Goal: Task Accomplishment & Management: Manage account settings

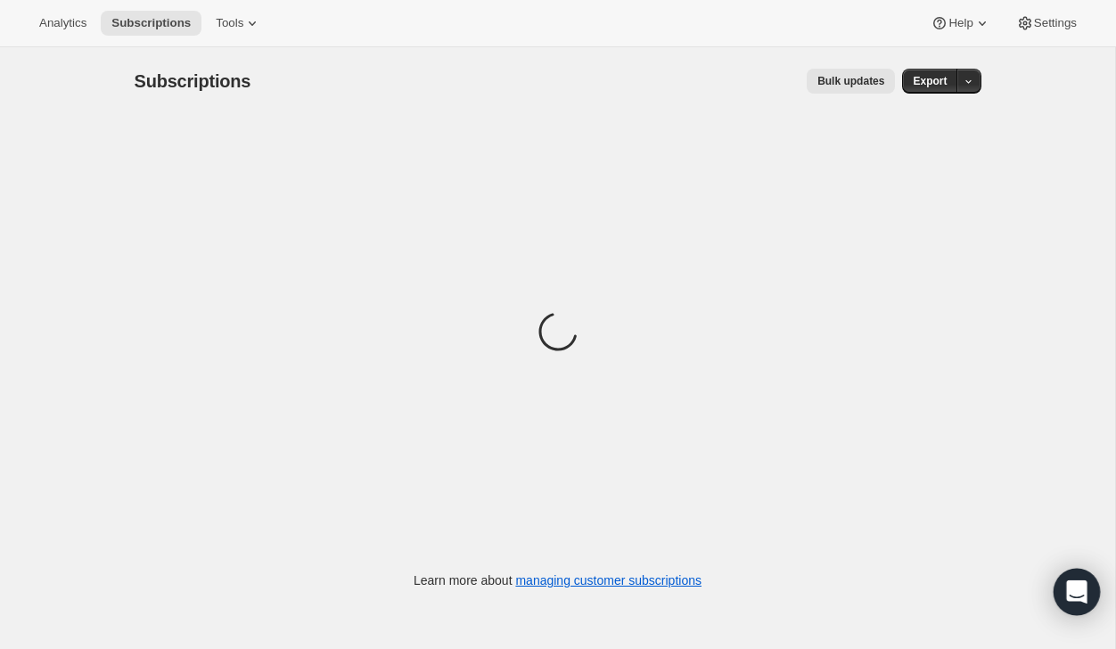
click at [1091, 598] on div "Open Intercom Messenger" at bounding box center [1077, 592] width 47 height 47
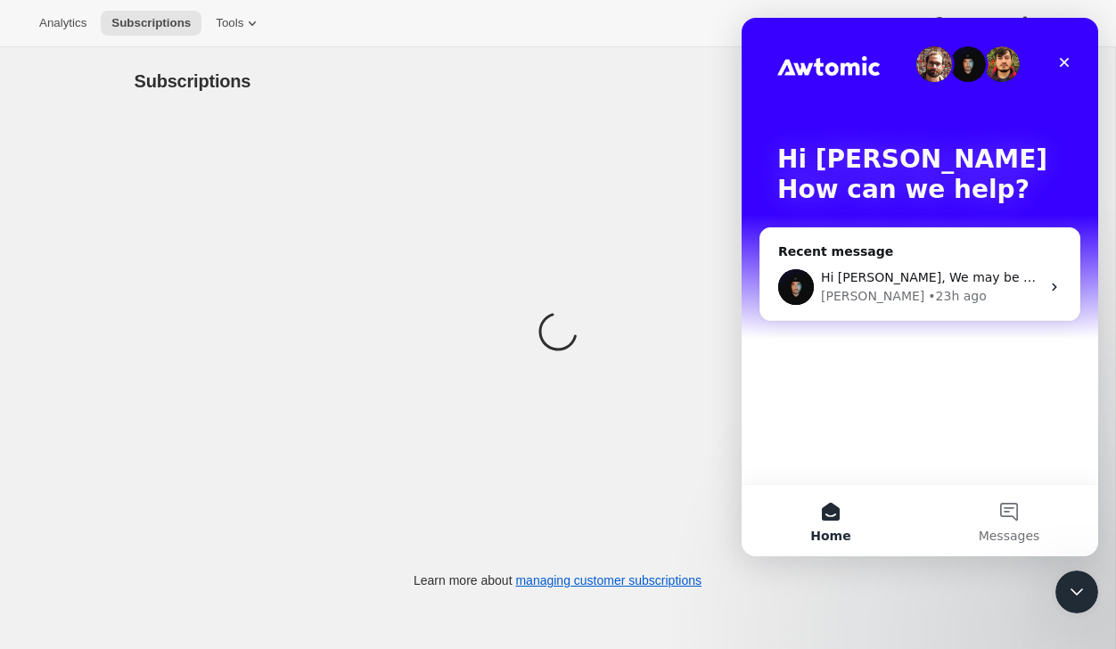
click at [942, 214] on div "Hi Lydia 👋 How can we help?" at bounding box center [920, 178] width 321 height 321
click at [938, 262] on div "Hi Lydia, We may be able to create subscriptions from these, but they won't hav…" at bounding box center [920, 287] width 319 height 66
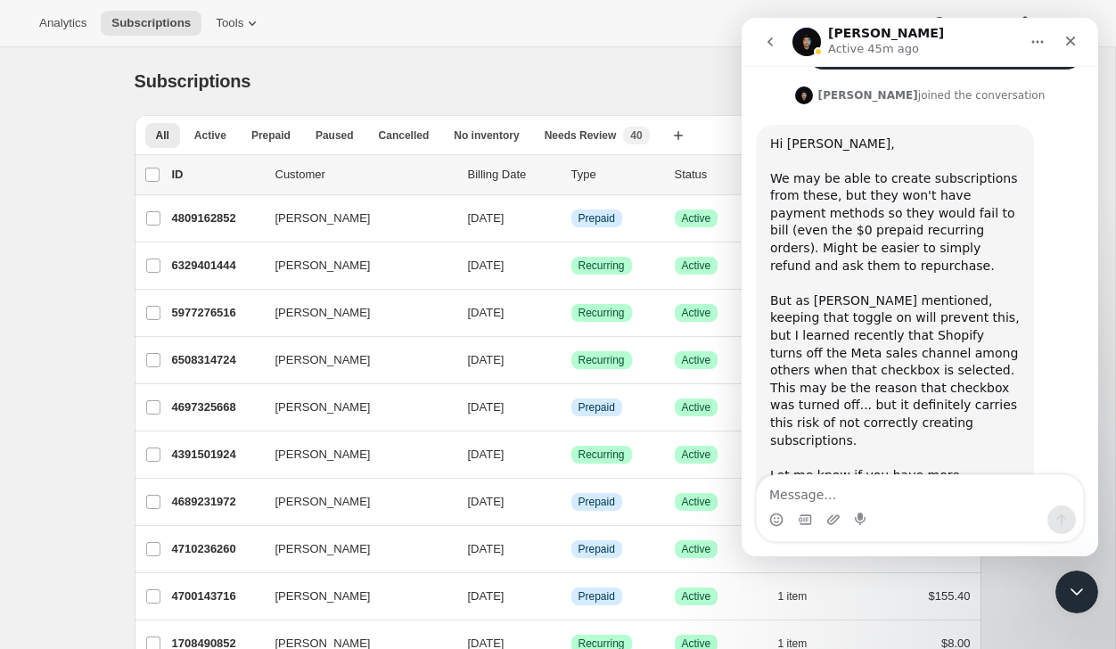
scroll to position [1125, 0]
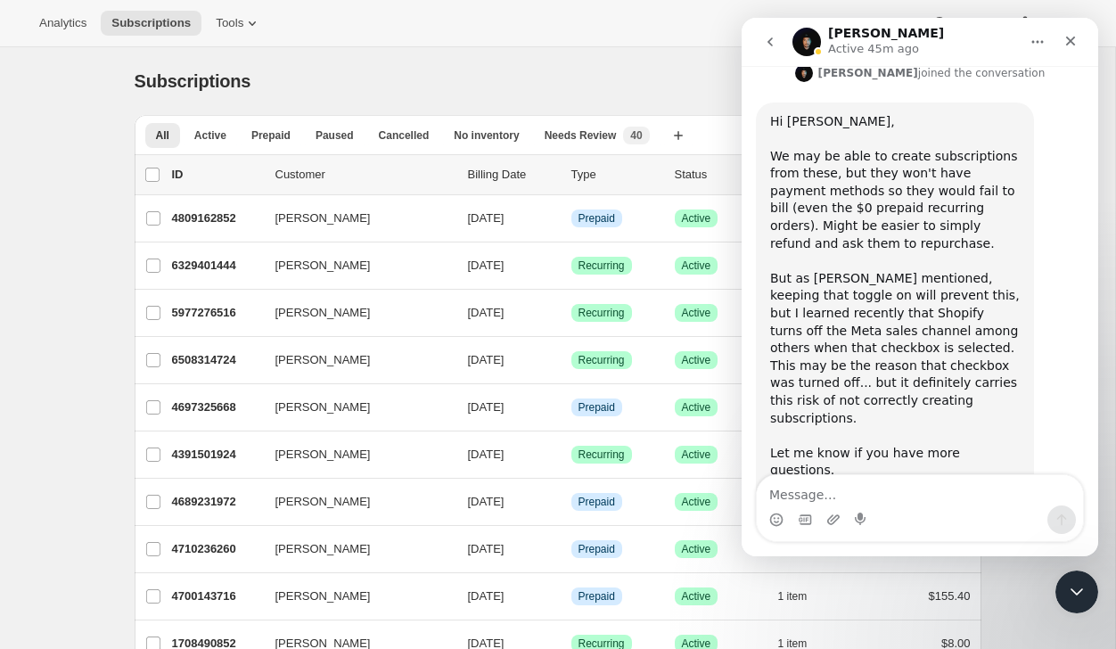
click at [828, 504] on textarea "Message…" at bounding box center [920, 490] width 326 height 30
type textarea "Okay thank you!"
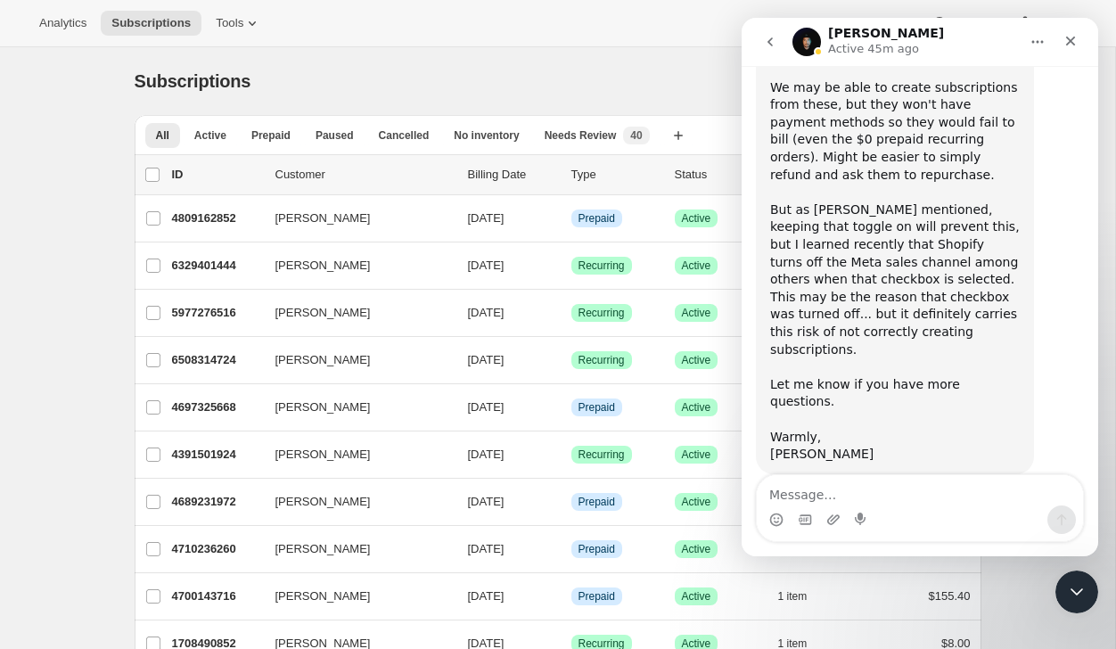
scroll to position [1203, 0]
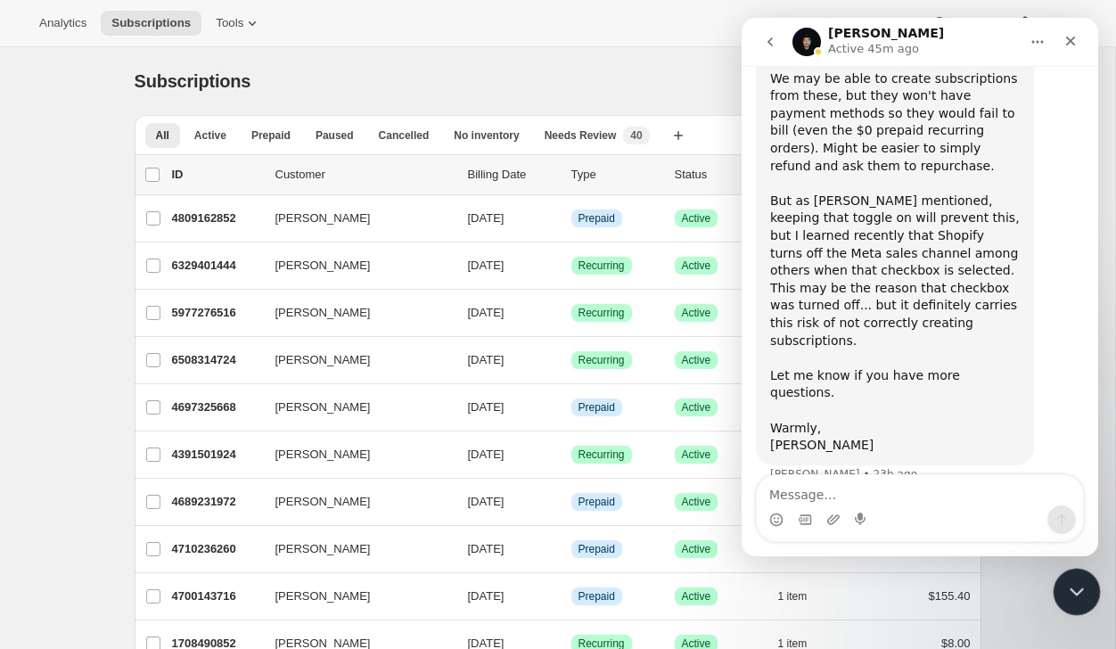
click at [1059, 582] on div "Close Intercom Messenger" at bounding box center [1074, 589] width 43 height 43
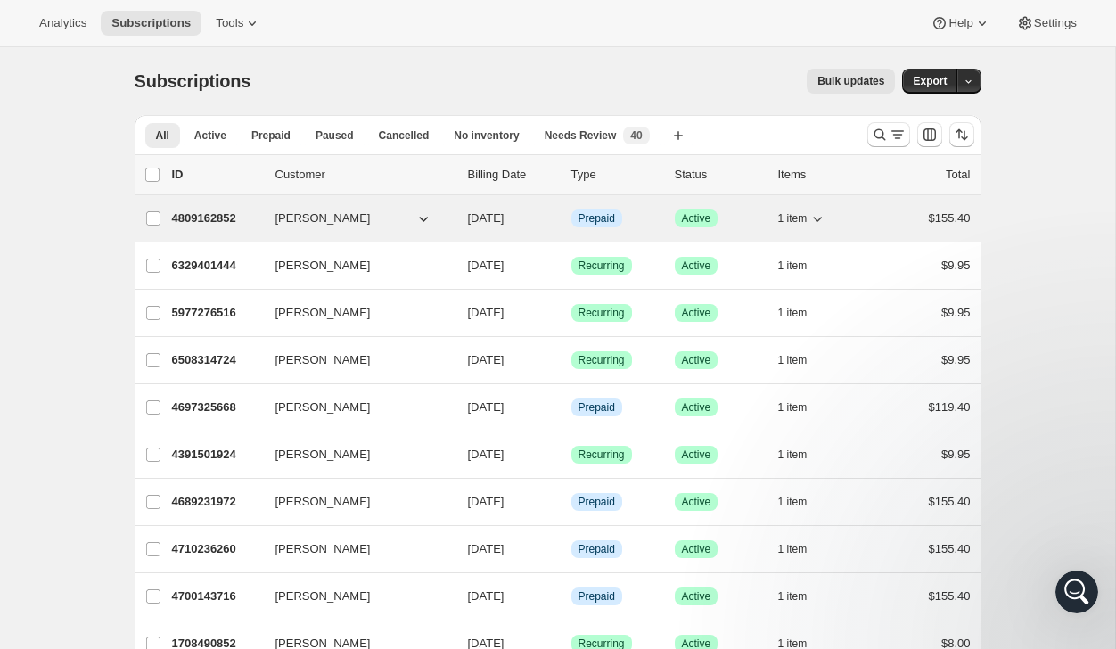
scroll to position [1141, 0]
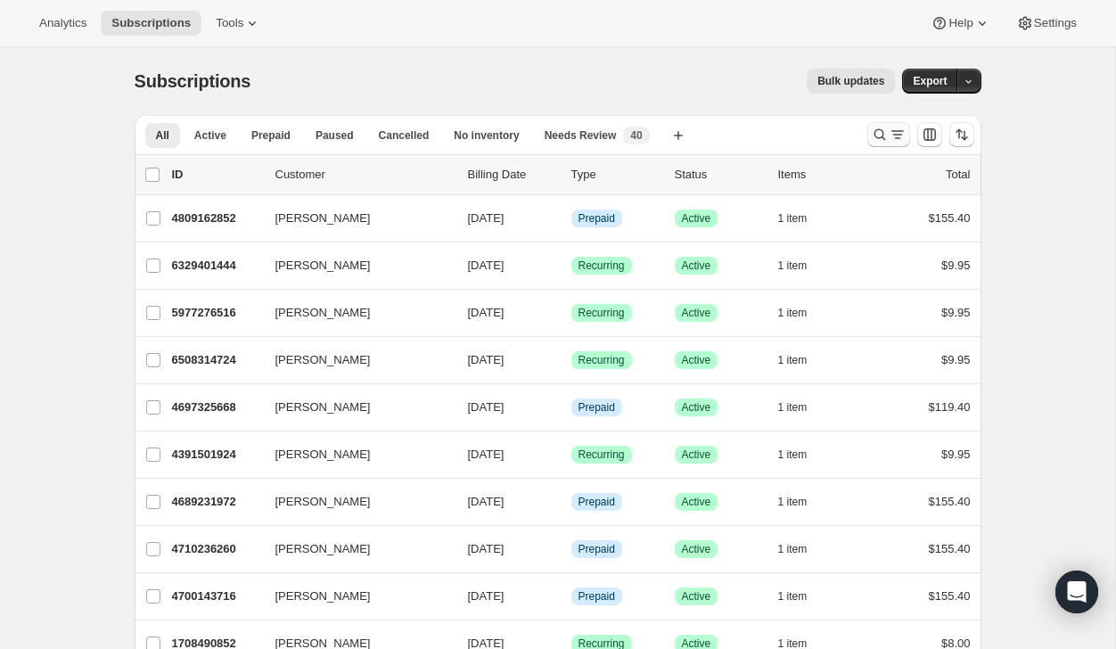
click at [890, 124] on button "Search and filter results" at bounding box center [889, 134] width 43 height 25
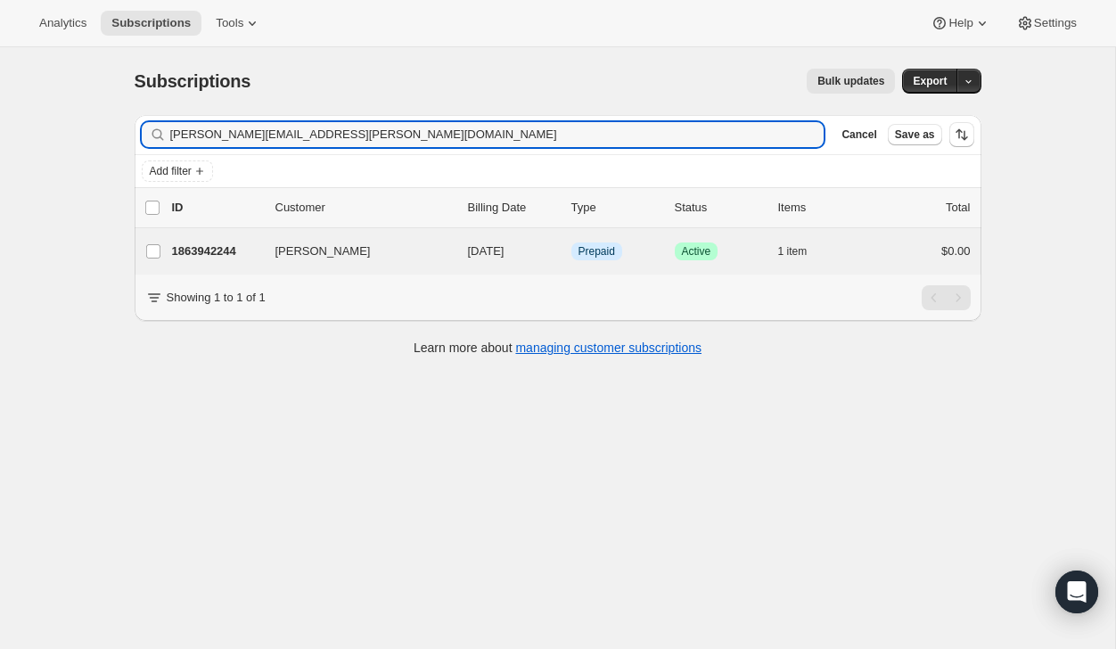
type input "[PERSON_NAME][EMAIL_ADDRESS][PERSON_NAME][DOMAIN_NAME]"
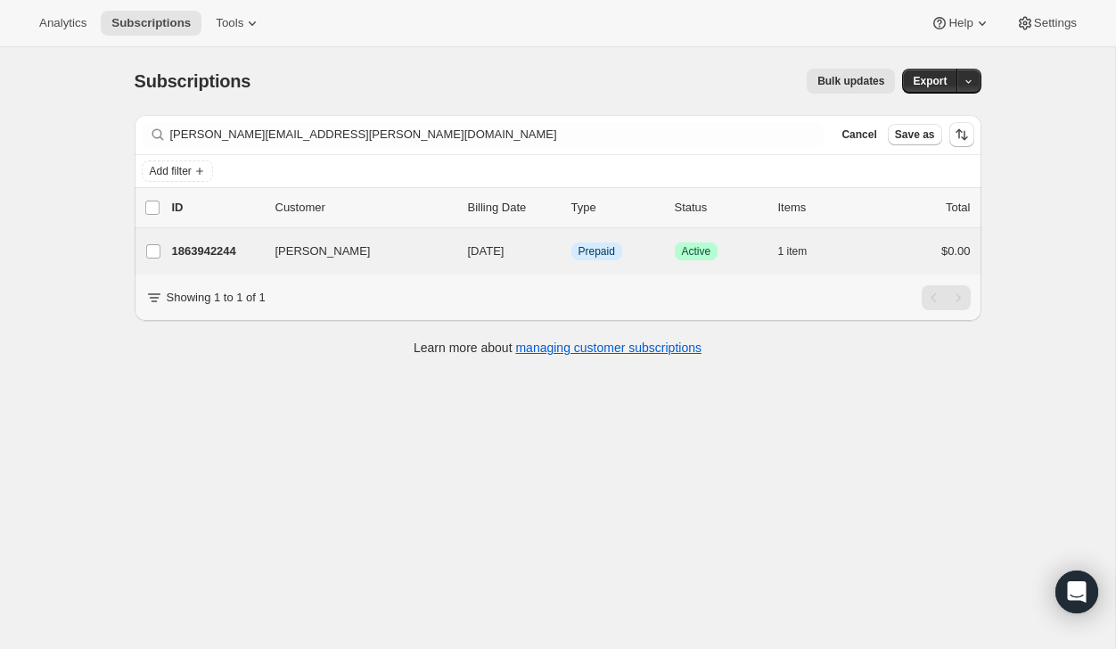
click at [904, 267] on div "Maria Mann 1863942244 Maria Mann 09/15/2025 Info Prepaid Success Active 1 item …" at bounding box center [558, 251] width 847 height 46
click at [903, 258] on div "$0.00" at bounding box center [926, 252] width 89 height 18
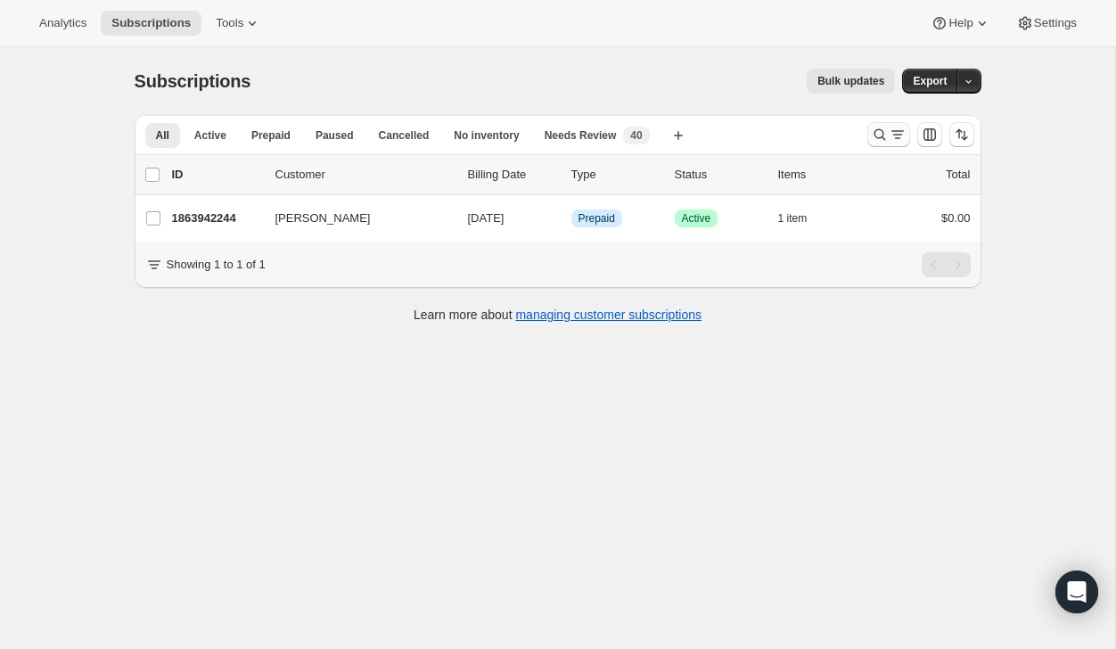
click at [885, 129] on icon "Search and filter results" at bounding box center [880, 135] width 18 height 18
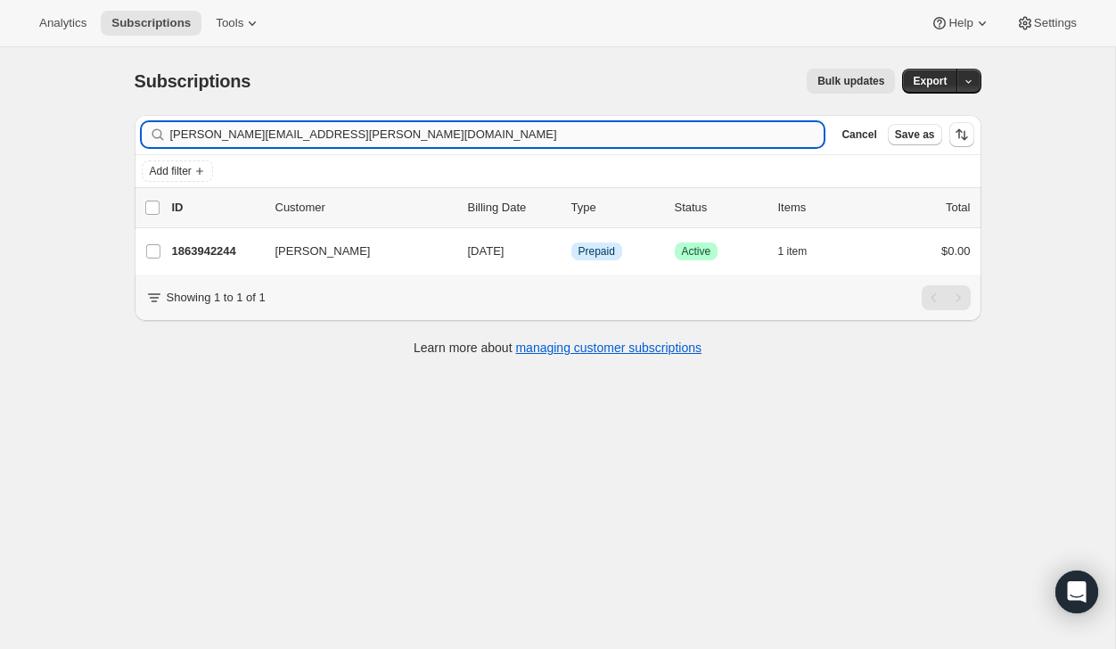
click at [772, 137] on input "[PERSON_NAME][EMAIL_ADDRESS][PERSON_NAME][DOMAIN_NAME]" at bounding box center [497, 134] width 655 height 25
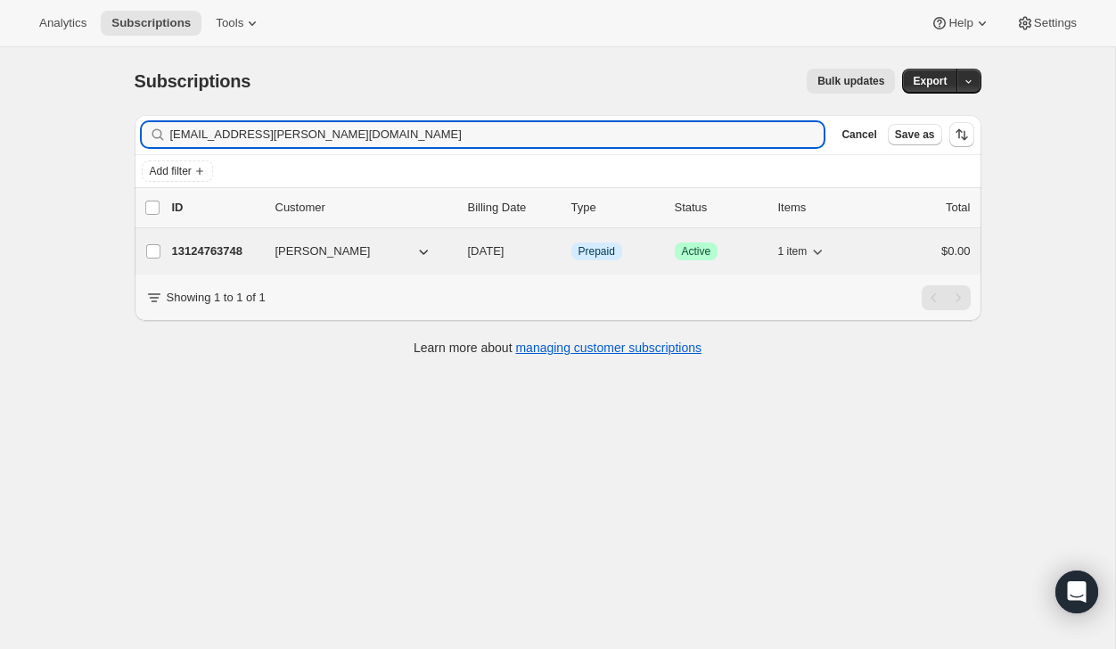
type input "[EMAIL_ADDRESS][PERSON_NAME][DOMAIN_NAME]"
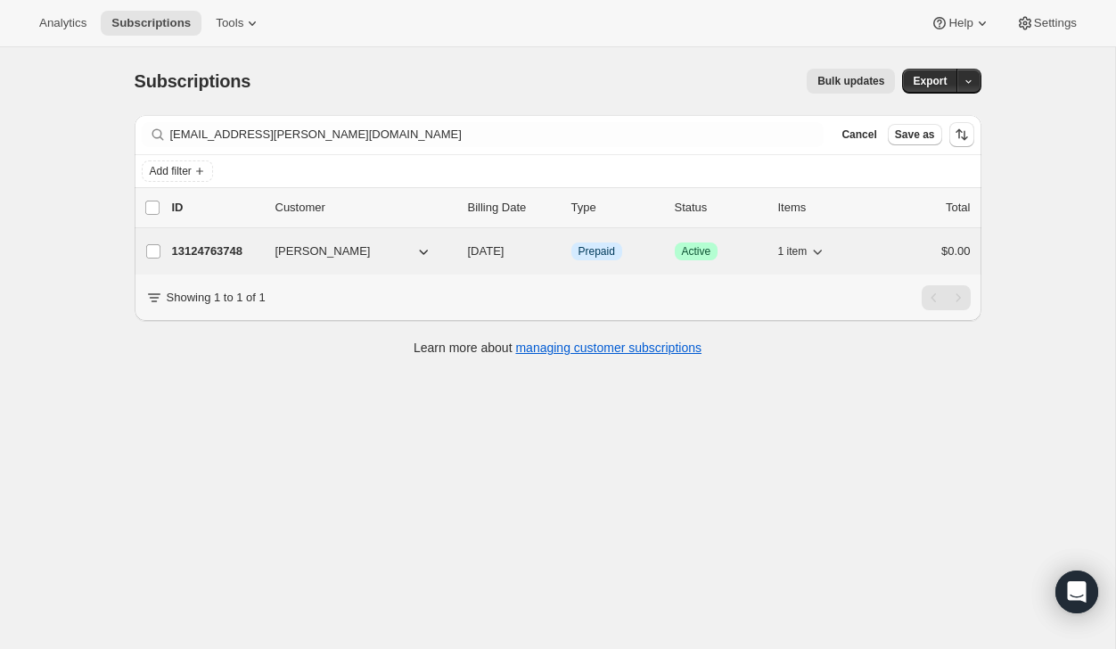
click at [878, 247] on div "13124763748 [PERSON_NAME] [DATE] Info Prepaid Success Active 1 item $0.00" at bounding box center [571, 251] width 799 height 25
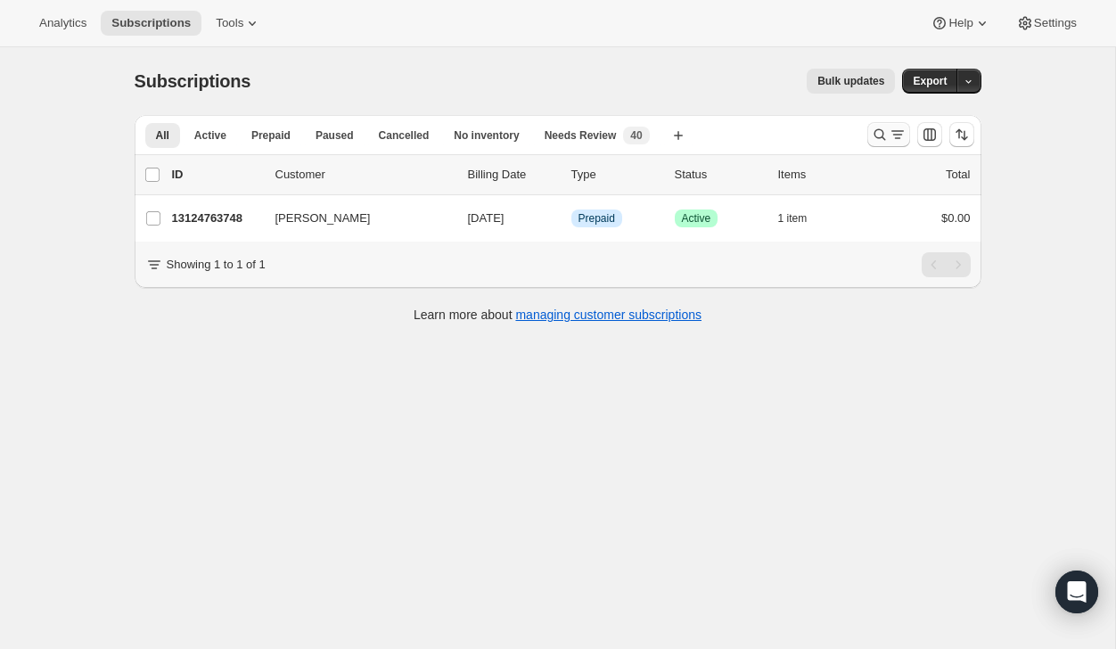
click at [871, 128] on icon "Search and filter results" at bounding box center [880, 135] width 18 height 18
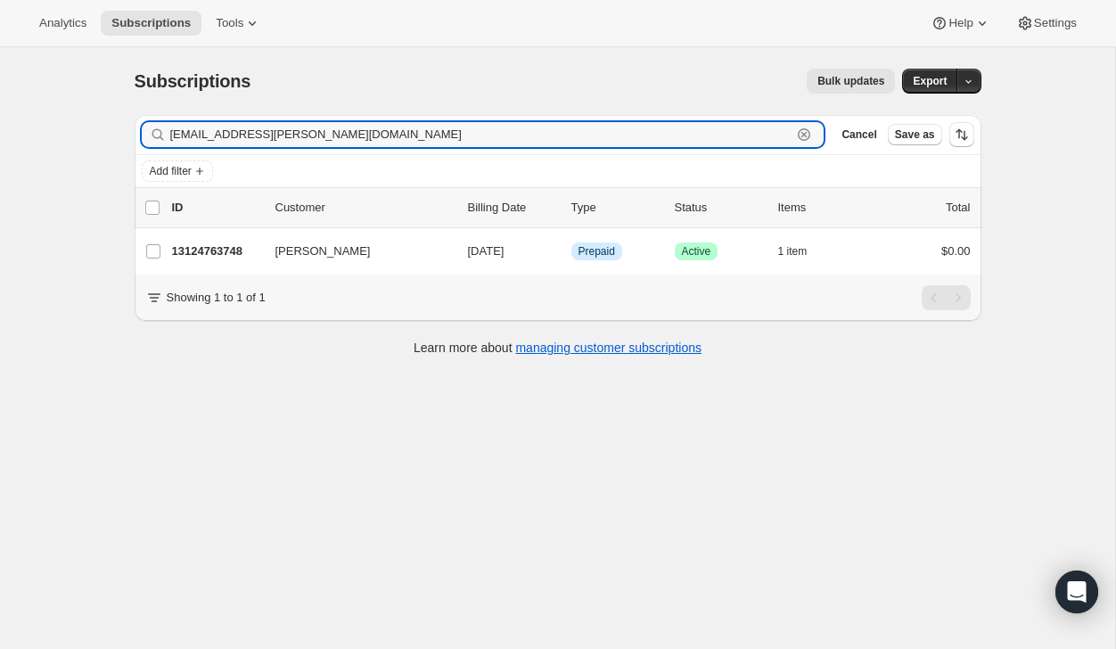
click at [806, 134] on icon "button" at bounding box center [804, 135] width 18 height 18
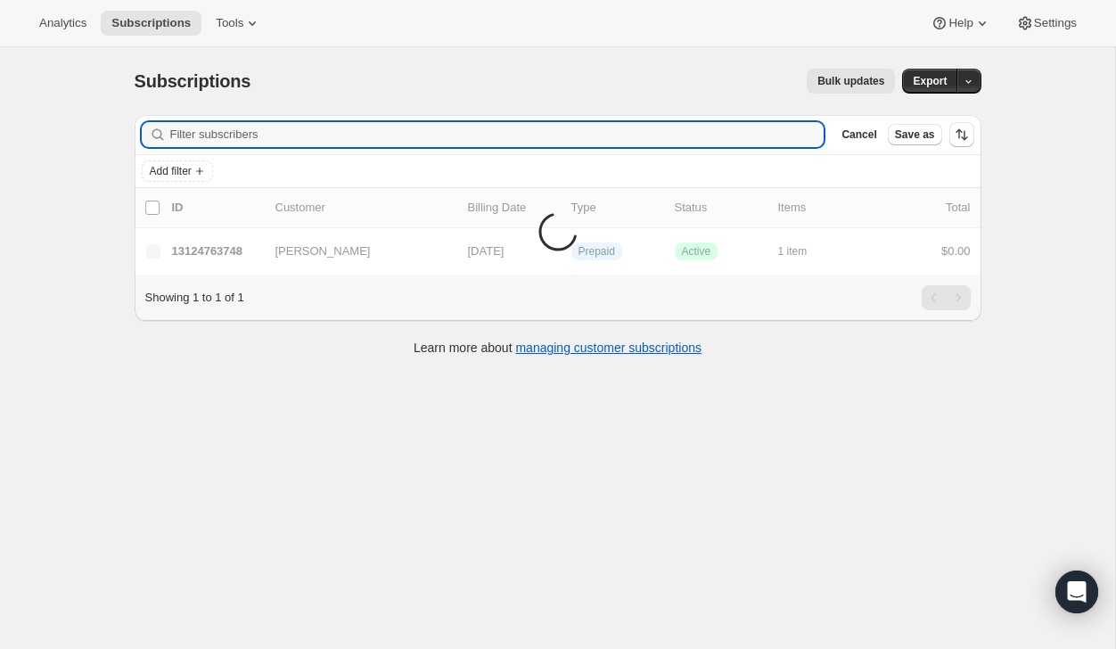
paste input "ashleyrbirdsall@gmail.com"
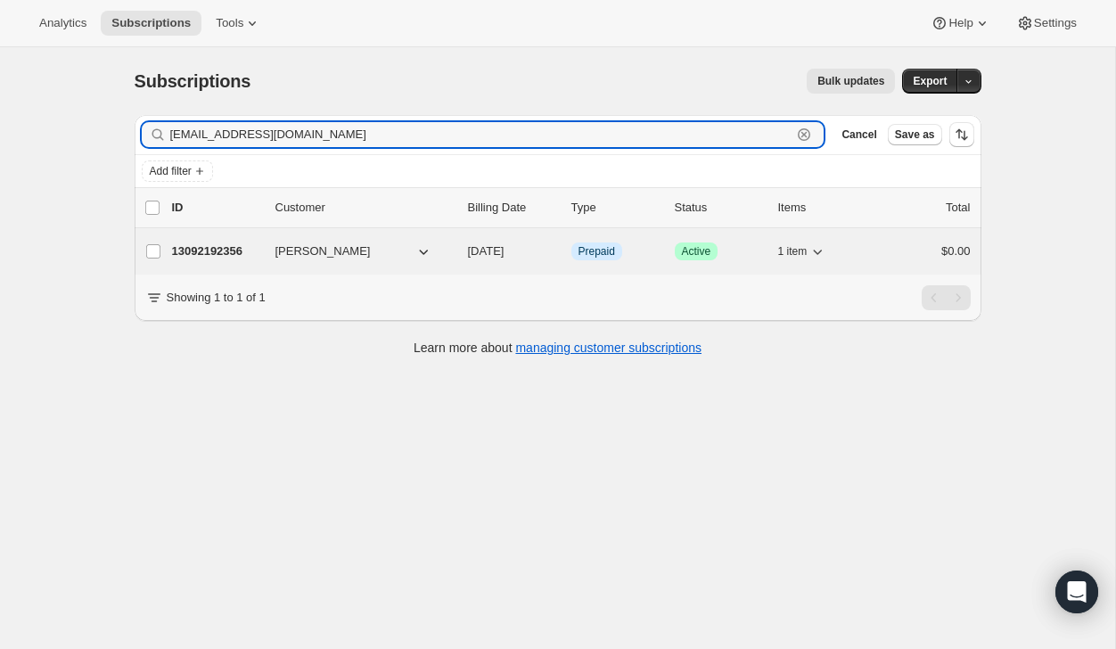
type input "ashleyrbirdsall@gmail.com"
click at [894, 259] on div "$0.00" at bounding box center [926, 252] width 89 height 18
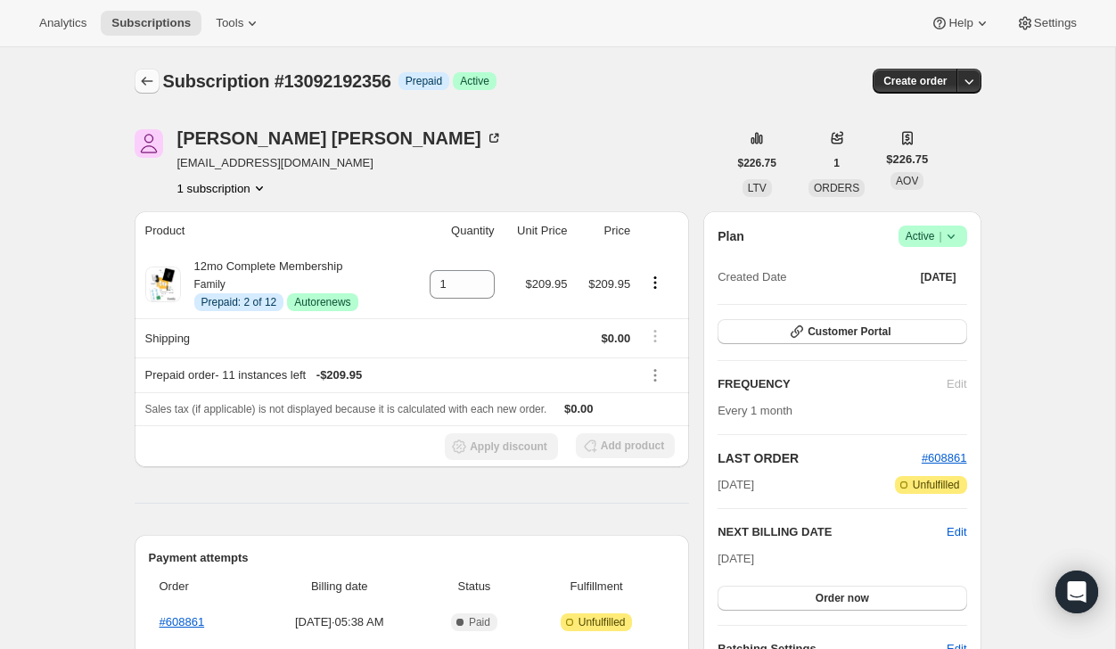
click at [141, 78] on icon "Subscriptions" at bounding box center [147, 81] width 18 height 18
